Goal: Task Accomplishment & Management: Manage account settings

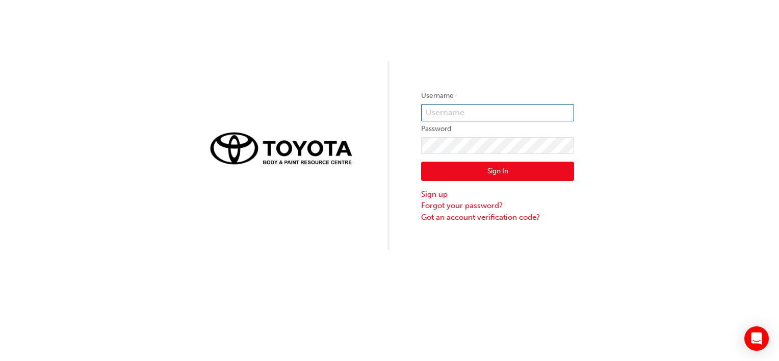
click at [462, 118] on input "text" at bounding box center [497, 112] width 153 height 17
click at [421, 162] on button "Sign In" at bounding box center [497, 171] width 153 height 19
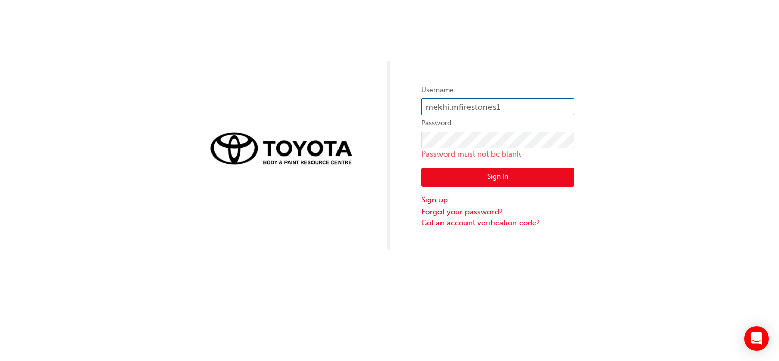
click at [421, 168] on button "Sign In" at bounding box center [497, 177] width 153 height 19
type input "mekhi.m"
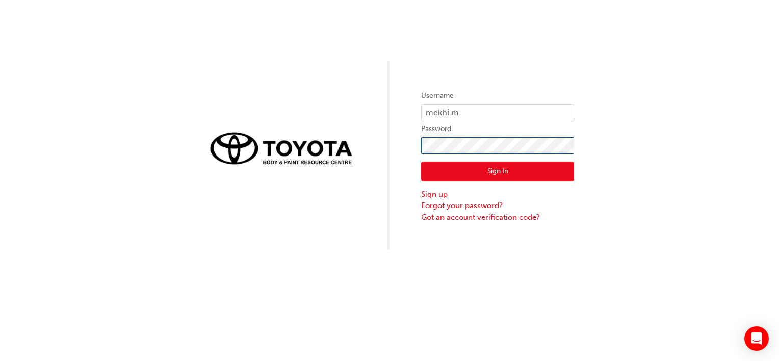
click button "Sign In" at bounding box center [497, 171] width 153 height 19
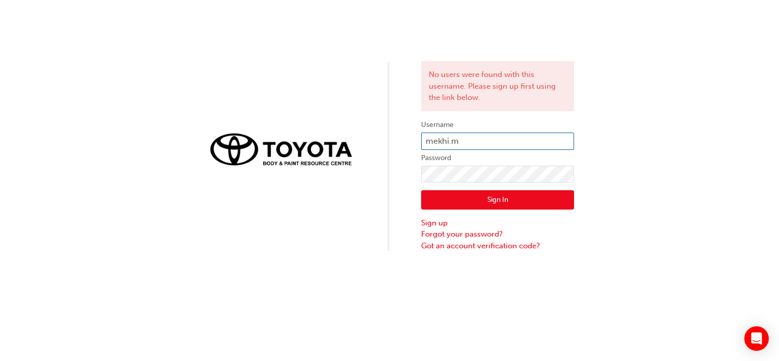
click at [432, 143] on input "mekhi.m" at bounding box center [497, 141] width 153 height 17
type input "Mekhi.m"
click at [434, 196] on button "Sign In" at bounding box center [497, 199] width 153 height 19
